Goal: Information Seeking & Learning: Understand process/instructions

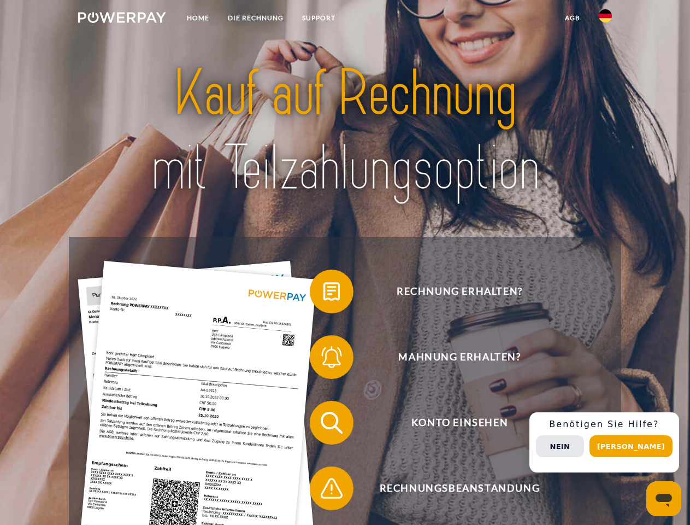
click at [122, 19] on img at bounding box center [122, 17] width 88 height 11
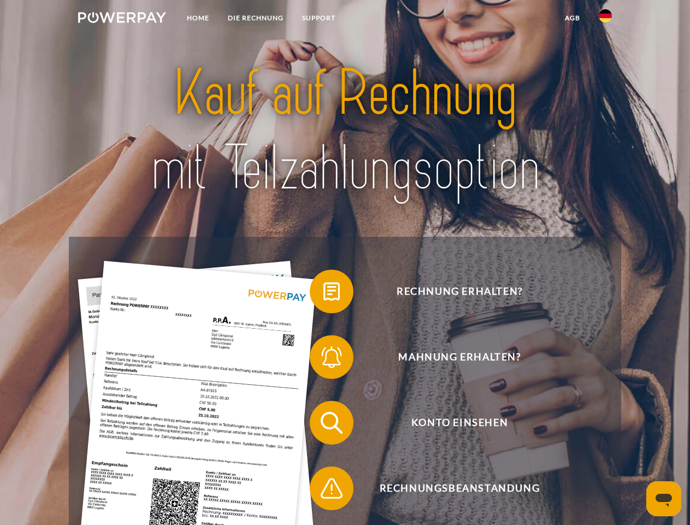
click at [605, 19] on img at bounding box center [605, 15] width 13 height 13
click at [572, 18] on link "agb" at bounding box center [573, 18] width 34 height 20
click at [323, 293] on span at bounding box center [315, 291] width 55 height 55
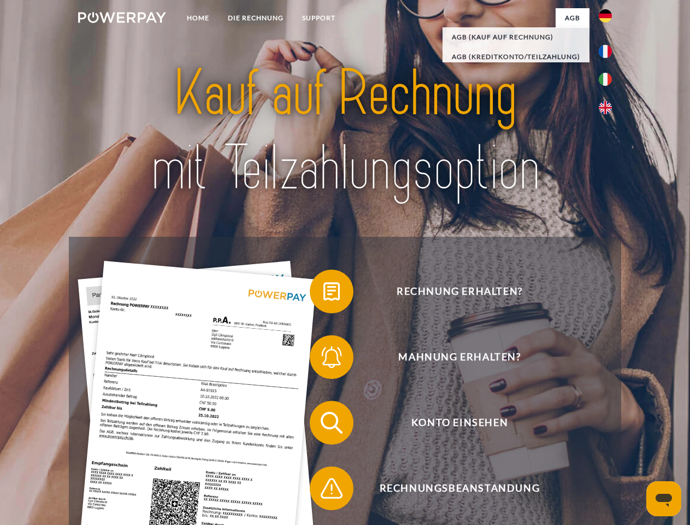
click at [323, 359] on span at bounding box center [315, 356] width 55 height 55
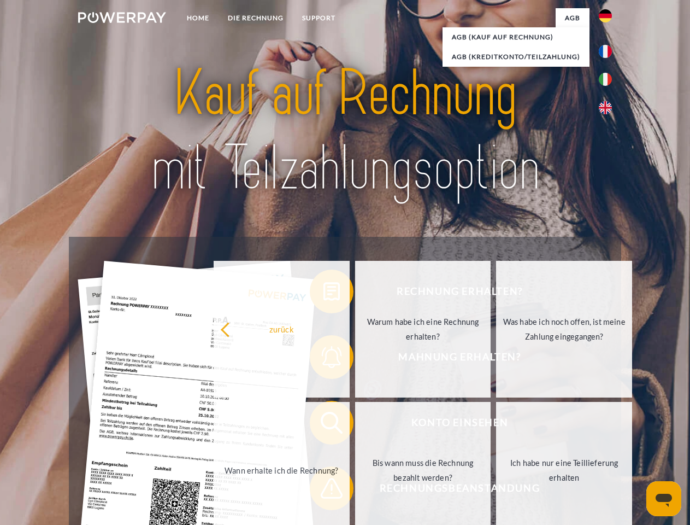
click at [355, 425] on link "Bis wann muss die Rechnung bezahlt werden?" at bounding box center [423, 470] width 136 height 137
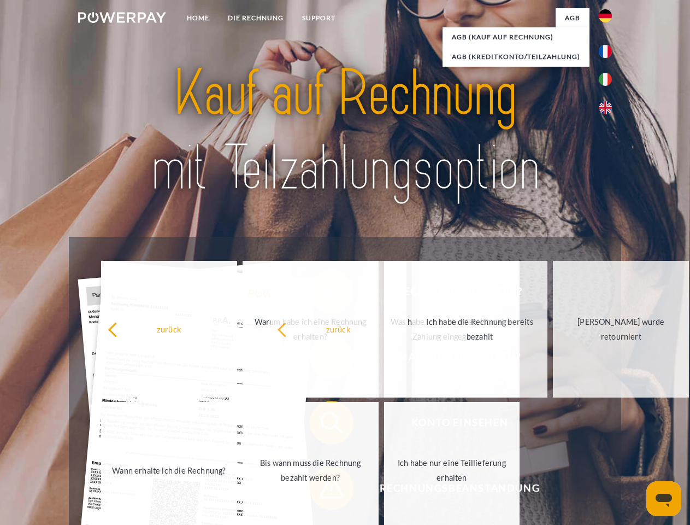
click at [323, 490] on span at bounding box center [315, 488] width 55 height 55
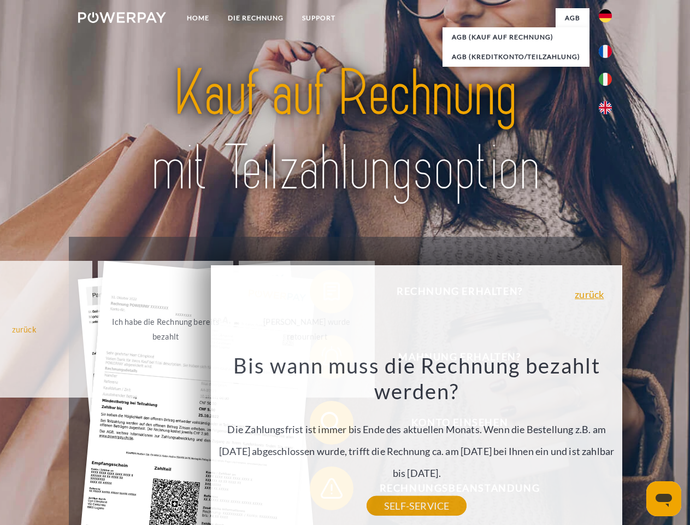
click at [608, 442] on div "Rechnung erhalten? Mahnung erhalten? Konto einsehen" at bounding box center [345, 455] width 552 height 437
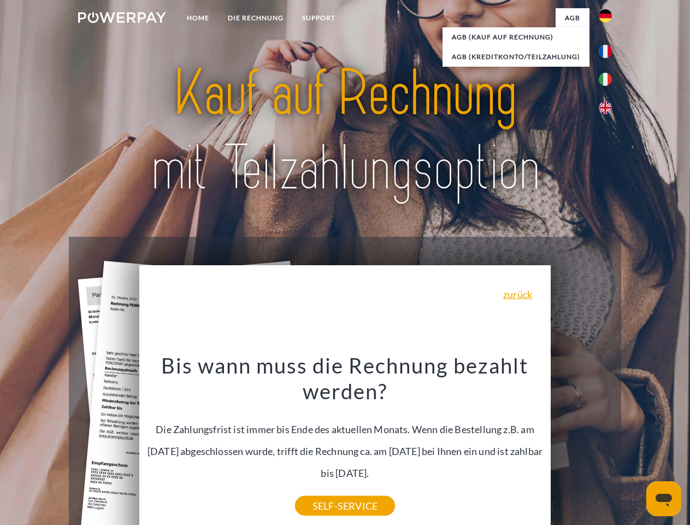
click at [581, 444] on span "Konto einsehen" at bounding box center [460, 422] width 268 height 44
click at [635, 446] on header "Home DIE RECHNUNG SUPPORT" at bounding box center [345, 377] width 690 height 755
